Goal: Transaction & Acquisition: Purchase product/service

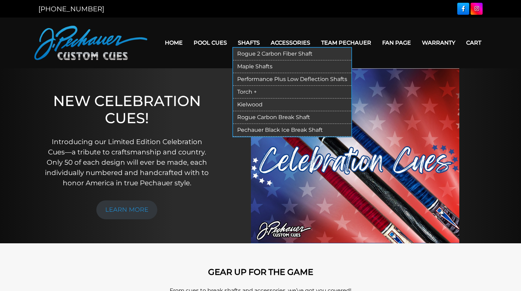
click at [272, 118] on link "Rogue Carbon Break Shaft" at bounding box center [292, 117] width 118 height 13
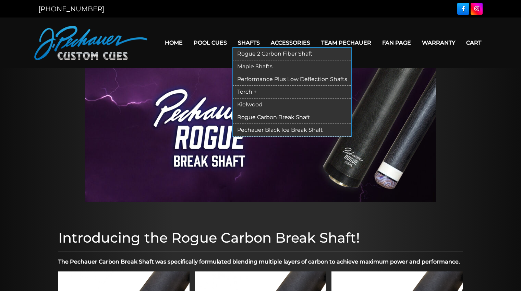
click at [268, 128] on link "Pechauer Black Ice Break Shaft" at bounding box center [292, 130] width 118 height 13
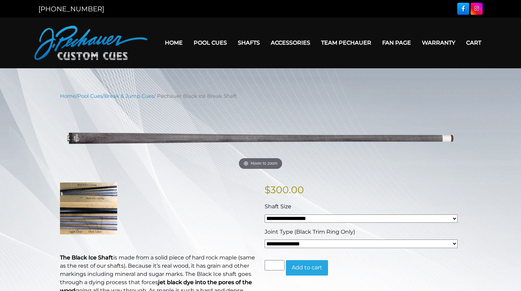
click at [330, 206] on div "Shaft Size" at bounding box center [361, 206] width 193 height 8
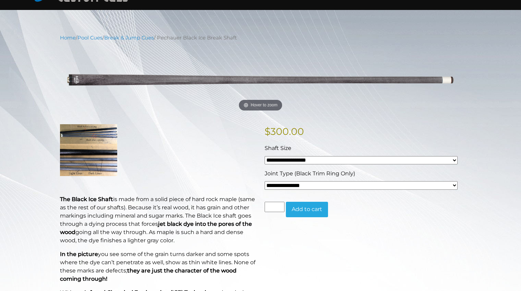
scroll to position [60, 0]
